Goal: Find specific page/section: Find specific page/section

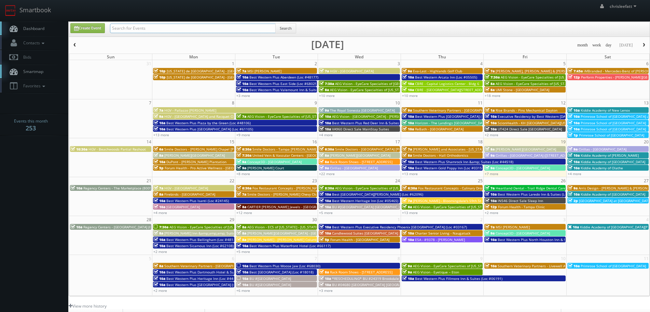
click at [207, 30] on input "text" at bounding box center [193, 29] width 166 height 10
type input "355 novato"
click at [287, 30] on button "Search" at bounding box center [285, 28] width 21 height 10
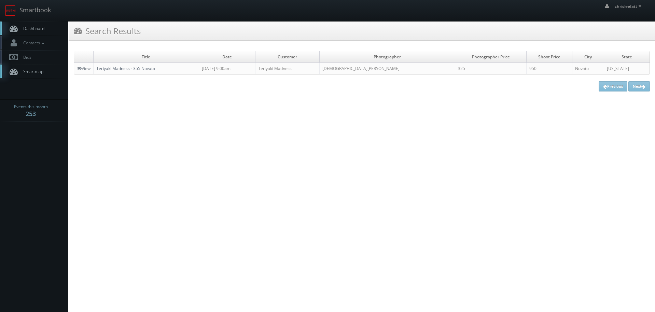
click at [145, 68] on link "Teriyaki Madness - 355 Novato" at bounding box center [125, 69] width 59 height 6
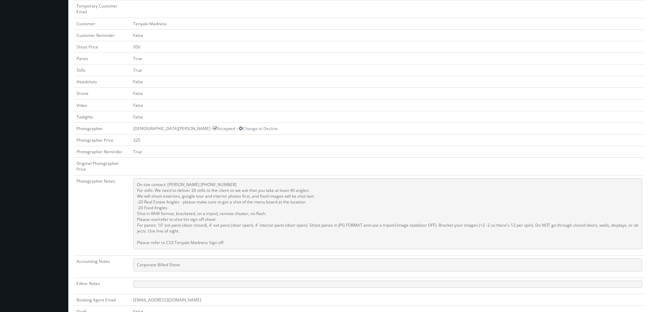
scroll to position [205, 0]
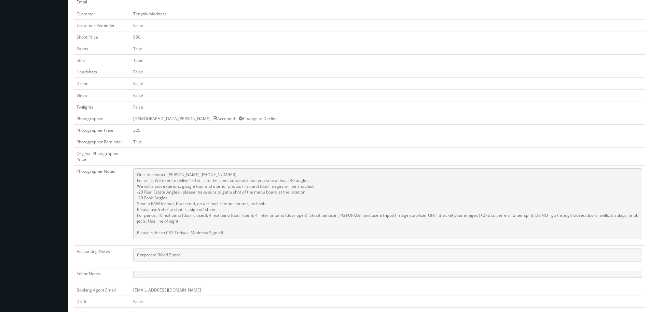
click at [237, 153] on td at bounding box center [387, 156] width 514 height 17
drag, startPoint x: 296, startPoint y: 178, endPoint x: 313, endPoint y: 179, distance: 16.7
click at [313, 179] on pre "On site contact: Cindy Harris 650-787-9558 For stills: We need to deliver 20 st…" at bounding box center [387, 203] width 509 height 71
click at [288, 192] on pre "On site contact: Cindy Harris 650-787-9558 For stills: We need to deliver 20 st…" at bounding box center [387, 203] width 509 height 71
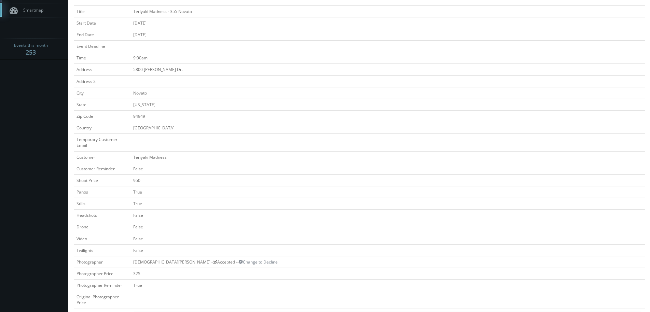
scroll to position [34, 0]
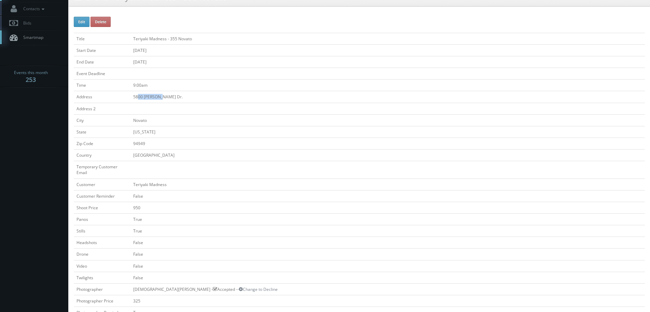
drag, startPoint x: 164, startPoint y: 95, endPoint x: 139, endPoint y: 92, distance: 24.7
click at [139, 92] on td "5800 Nave Dr." at bounding box center [387, 97] width 514 height 12
click at [193, 94] on td "5800 Nave Dr." at bounding box center [387, 97] width 514 height 12
click at [24, 155] on body "Smartbook Toggle Side Navigation Toggle Top Navigation chrisleefatt chrisleefat…" at bounding box center [325, 289] width 650 height 646
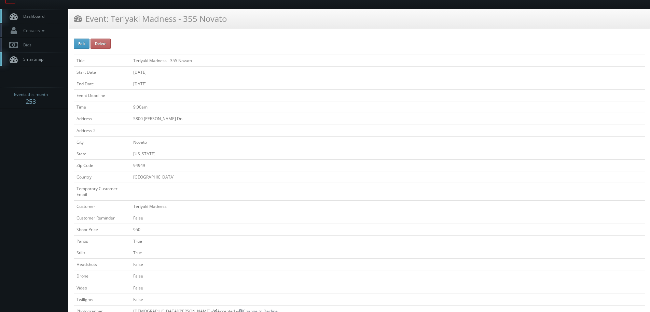
scroll to position [0, 0]
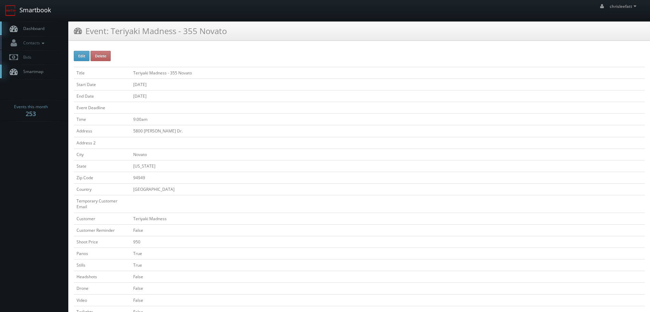
click at [41, 8] on link "Smartbook" at bounding box center [28, 10] width 56 height 21
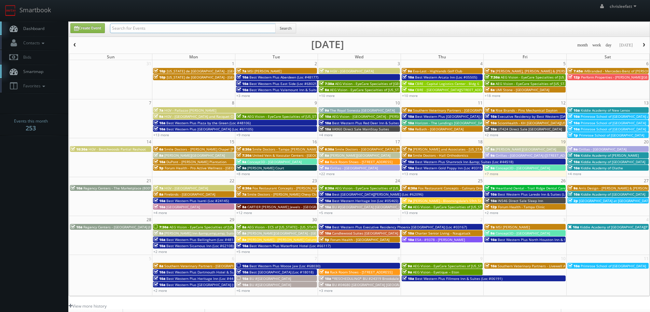
click at [191, 27] on input "text" at bounding box center [193, 29] width 166 height 10
type input "yankee doodle"
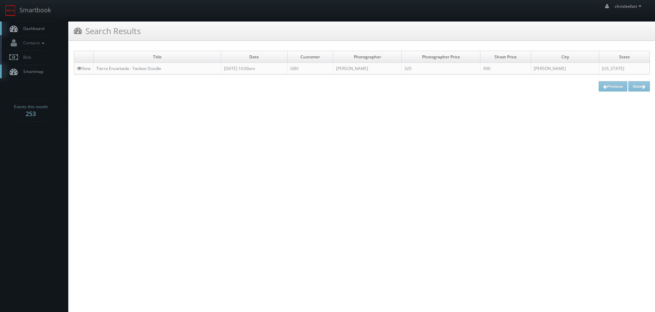
click at [164, 67] on td "Tierra Encantada - Yankee Doodle" at bounding box center [158, 69] width 128 height 12
click at [161, 68] on link "Tierra Encantada - Yankee Doodle" at bounding box center [128, 69] width 65 height 6
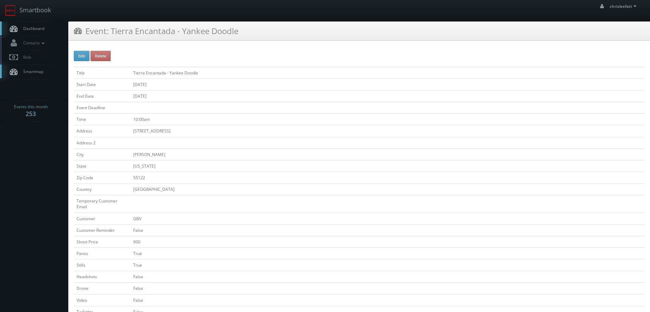
scroll to position [34, 0]
